Goal: Use online tool/utility: Use online tool/utility

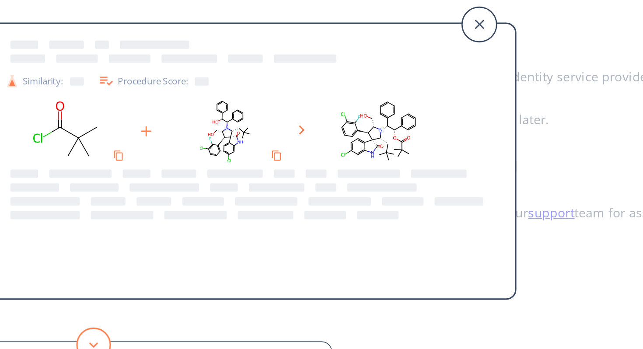
click at [76, 287] on button at bounding box center [74, 291] width 22 height 22
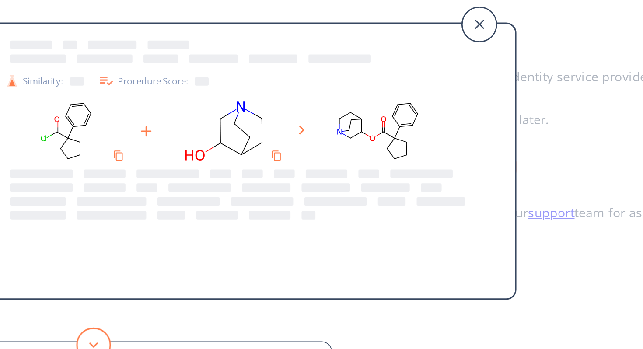
click at [77, 287] on button at bounding box center [74, 291] width 22 height 22
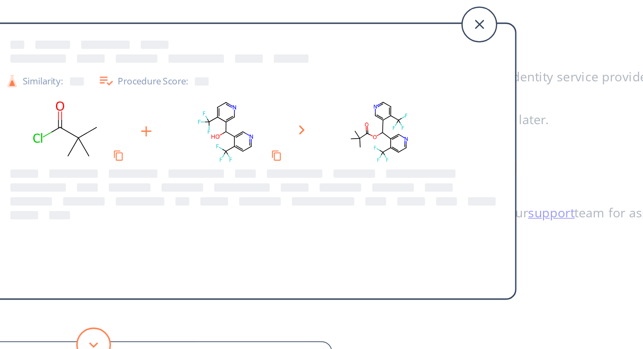
click at [77, 287] on button at bounding box center [74, 291] width 22 height 22
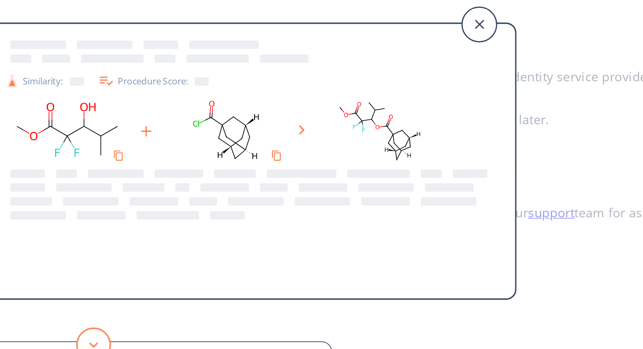
click at [77, 287] on button at bounding box center [74, 291] width 22 height 22
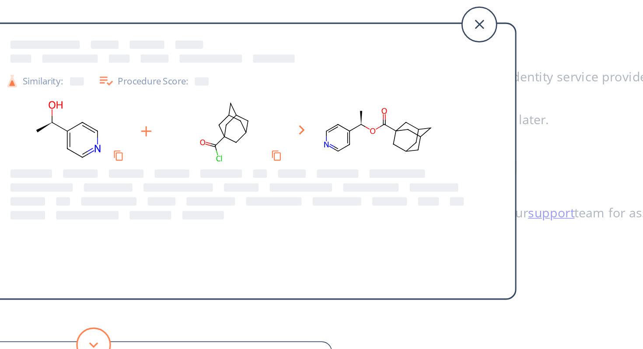
click at [77, 287] on button at bounding box center [74, 291] width 22 height 22
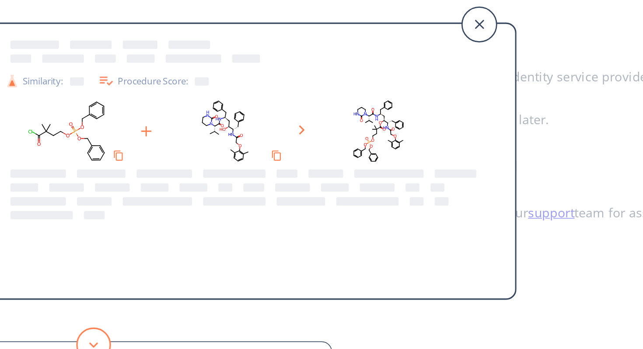
click at [77, 287] on button at bounding box center [74, 291] width 22 height 22
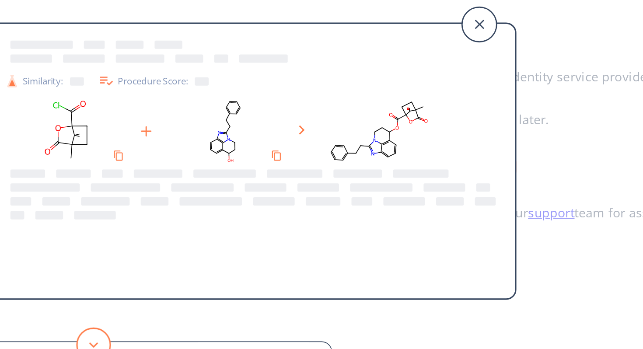
click at [77, 287] on button at bounding box center [74, 291] width 22 height 22
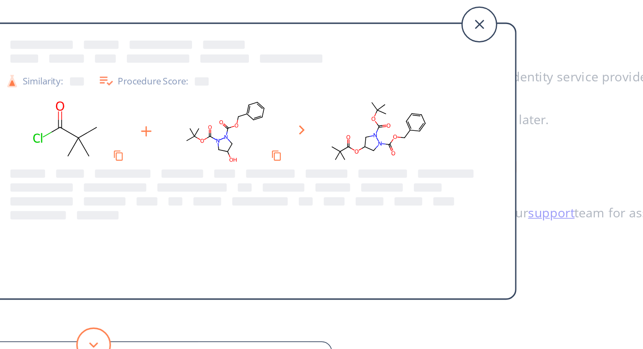
click at [77, 287] on button at bounding box center [74, 291] width 22 height 22
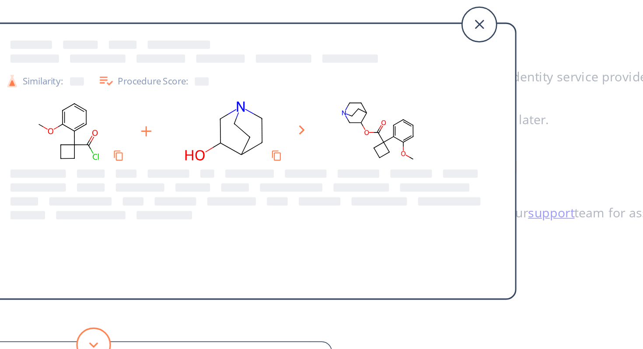
click at [77, 287] on button at bounding box center [74, 291] width 22 height 22
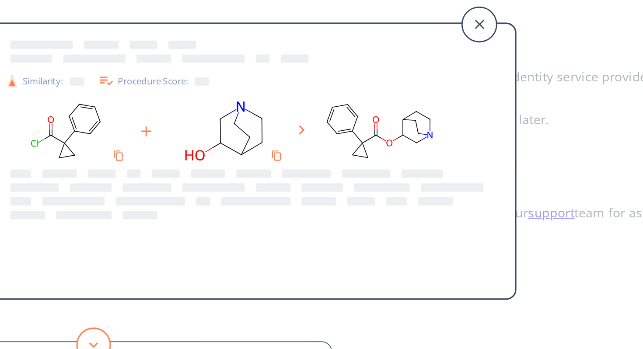
click at [77, 287] on button at bounding box center [74, 291] width 22 height 22
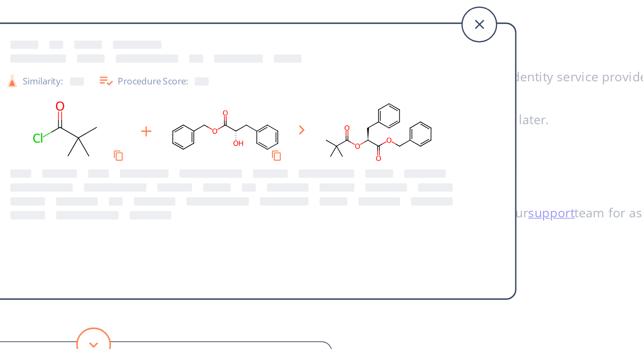
click at [77, 287] on button at bounding box center [74, 291] width 22 height 22
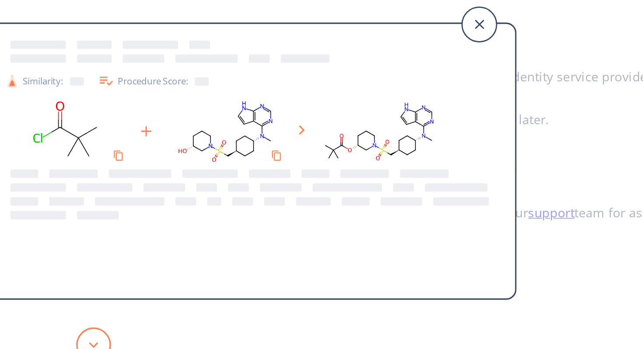
click at [77, 286] on button at bounding box center [74, 291] width 22 height 22
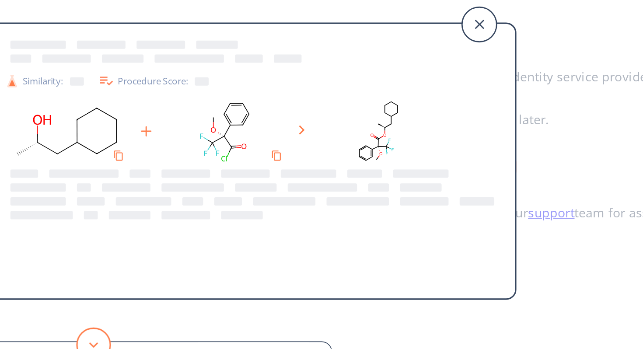
click at [77, 286] on button at bounding box center [74, 291] width 22 height 22
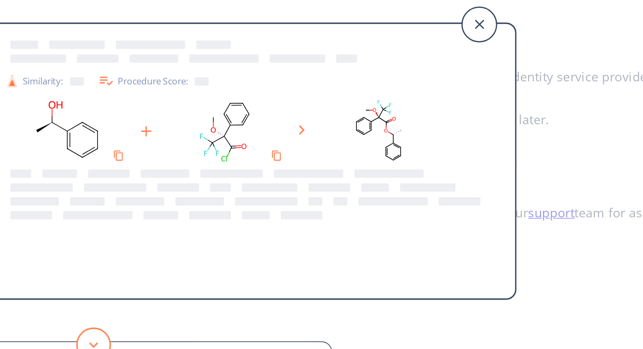
click at [72, 291] on icon at bounding box center [74, 291] width 6 height 4
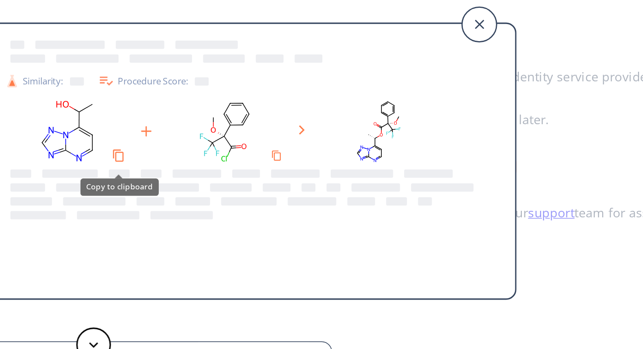
click at [89, 172] on icon "Copy to clipboard" at bounding box center [90, 171] width 8 height 8
